Goal: Ask a question

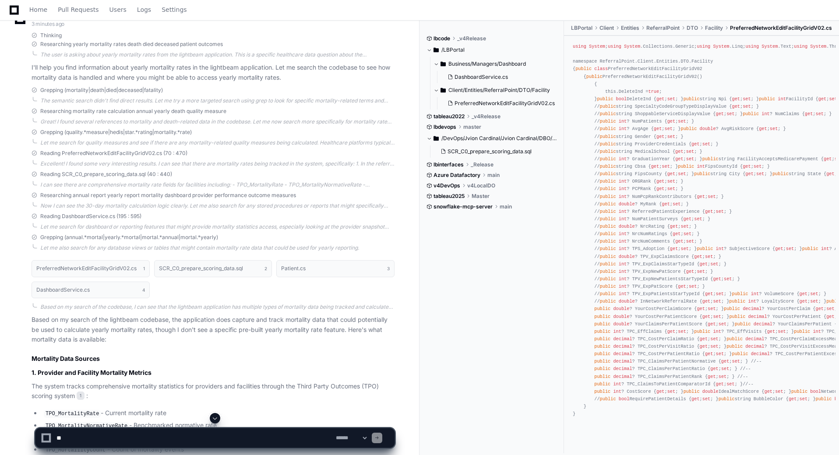
scroll to position [283, 0]
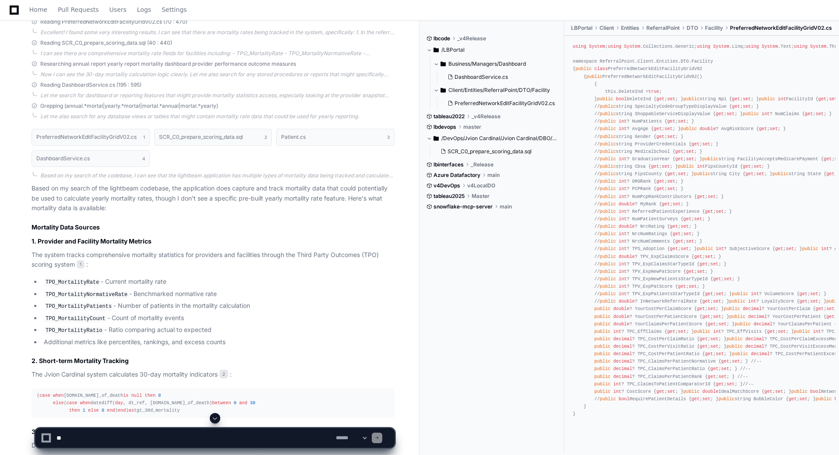
click at [108, 313] on textarea at bounding box center [194, 437] width 279 height 19
drag, startPoint x: 155, startPoint y: 441, endPoint x: 318, endPoint y: 439, distance: 163.3
click at [318, 313] on textarea at bounding box center [194, 437] width 279 height 19
type textarea "**********"
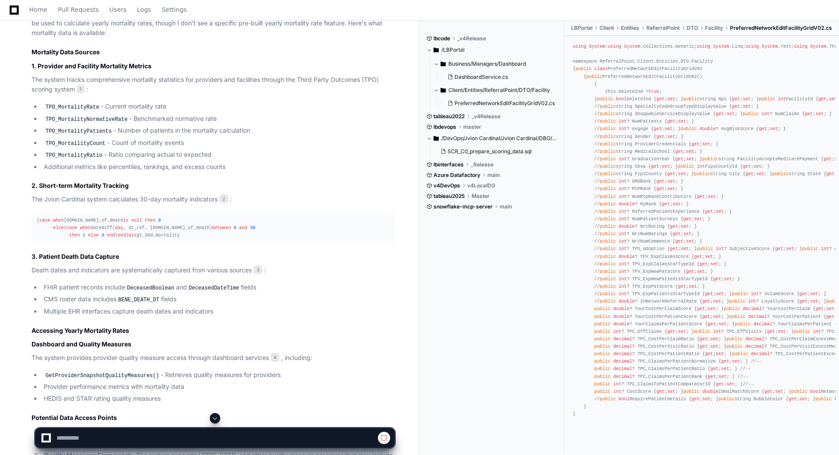
click at [214, 313] on span at bounding box center [214, 418] width 7 height 7
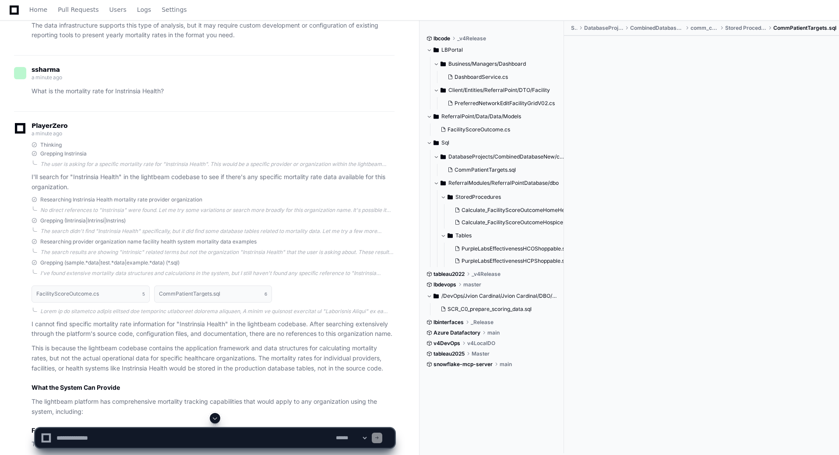
scroll to position [1200, 0]
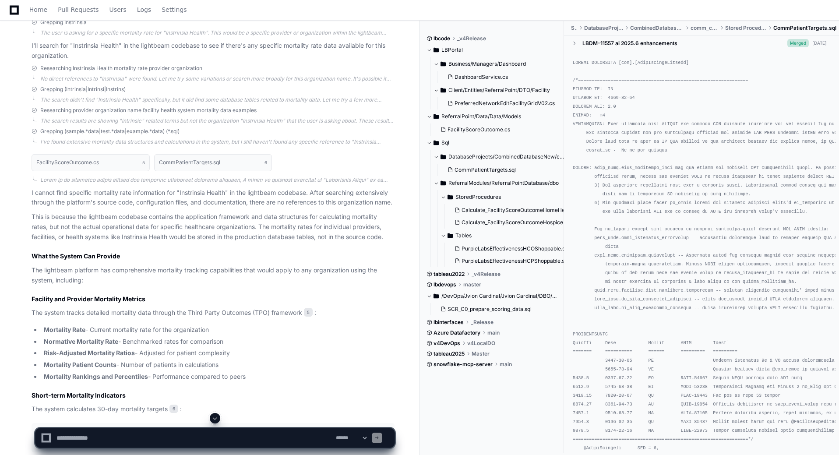
click at [219, 313] on button at bounding box center [215, 418] width 11 height 11
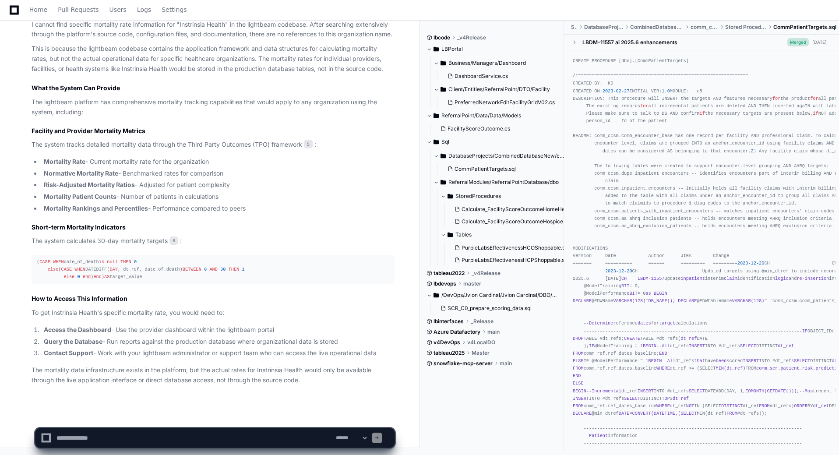
click at [77, 313] on textarea at bounding box center [194, 437] width 279 height 19
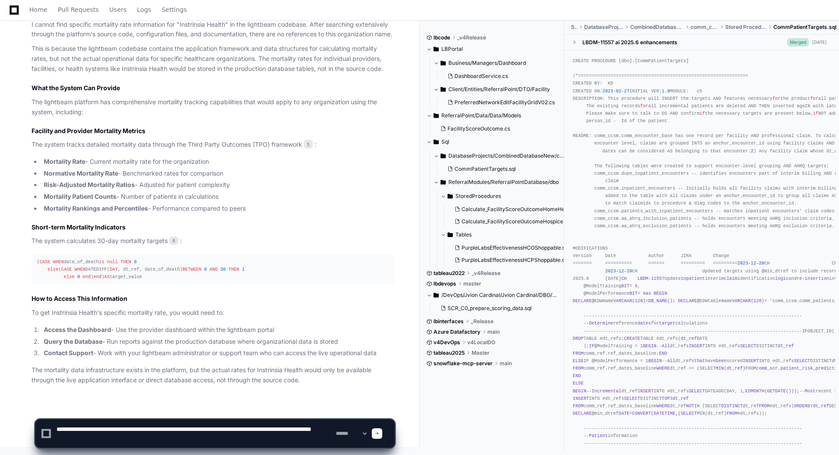
type textarea "**********"
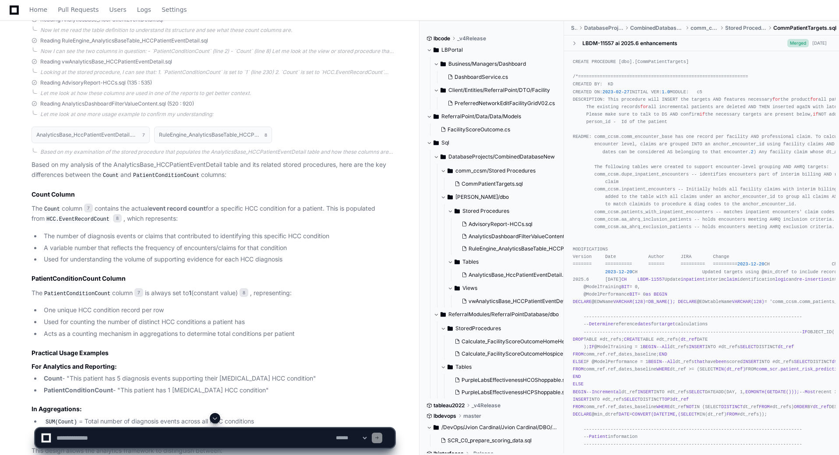
scroll to position [2024, 0]
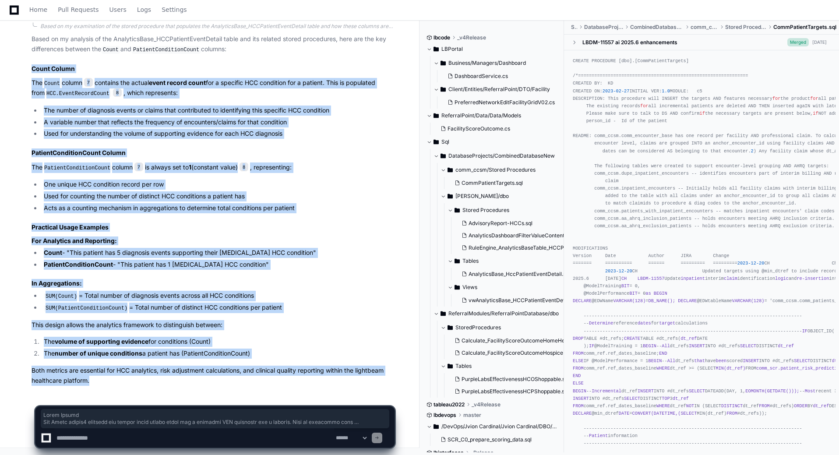
drag, startPoint x: 32, startPoint y: 70, endPoint x: 386, endPoint y: 385, distance: 473.8
click at [386, 313] on article "Based on my analysis of the AnalyticsBase_HCCPatientEventDetail table and its r…" at bounding box center [213, 209] width 363 height 351
copy article "Count [PERSON_NAME] The Count column 7 contains the actual event record count f…"
